Goal: Task Accomplishment & Management: Use online tool/utility

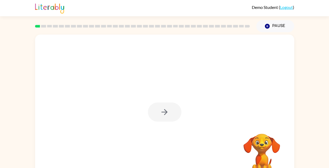
scroll to position [16, 0]
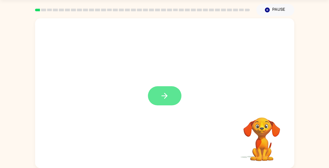
click at [171, 96] on button "button" at bounding box center [165, 95] width 34 height 19
click at [227, 49] on div at bounding box center [164, 62] width 259 height 88
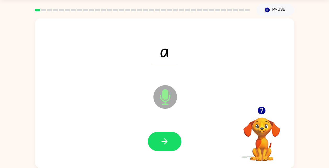
click at [164, 139] on div at bounding box center [165, 141] width 34 height 19
click at [164, 139] on icon "button" at bounding box center [164, 141] width 9 height 9
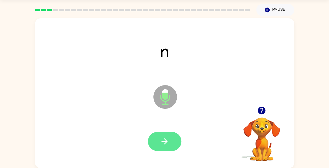
click at [168, 140] on icon "button" at bounding box center [164, 141] width 9 height 9
click at [167, 143] on icon "button" at bounding box center [164, 141] width 9 height 9
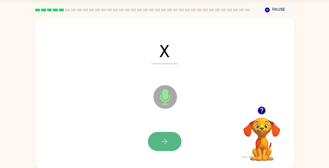
click at [171, 145] on button "button" at bounding box center [165, 141] width 34 height 19
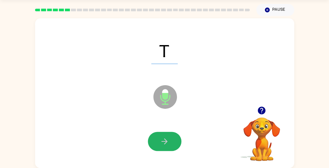
click at [171, 145] on button "button" at bounding box center [165, 141] width 34 height 19
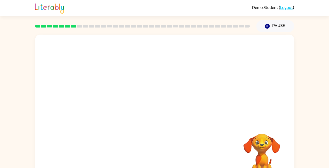
click at [287, 9] on link "Logout" at bounding box center [286, 7] width 13 height 5
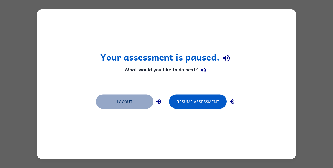
click at [135, 101] on button "Logout" at bounding box center [125, 101] width 58 height 14
